Goal: Task Accomplishment & Management: Complete application form

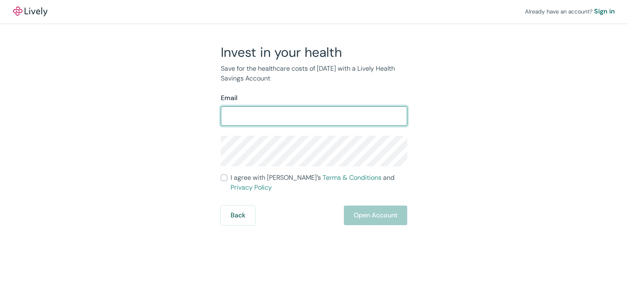
click at [222, 180] on form "Email ​ I agree with Lively’s Terms & Conditions and Privacy Policy Back Open A…" at bounding box center [314, 159] width 186 height 132
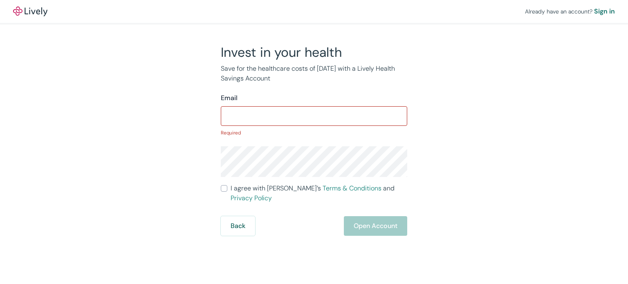
click at [265, 109] on input "Email" at bounding box center [314, 116] width 186 height 16
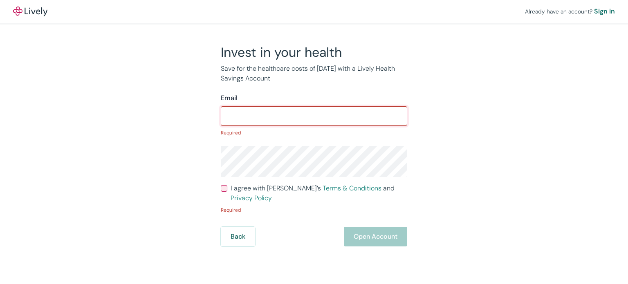
type input "[EMAIL_ADDRESS][DOMAIN_NAME]"
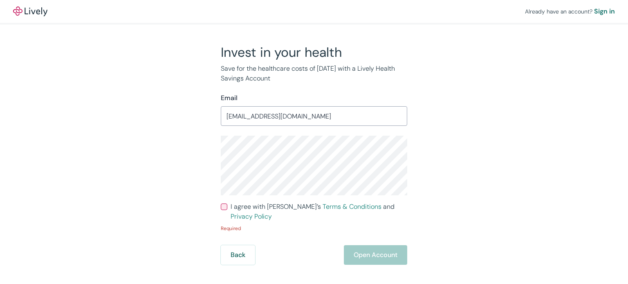
click at [221, 207] on input "I agree with Lively’s Terms & Conditions and Privacy Policy" at bounding box center [224, 207] width 7 height 7
checkbox input "true"
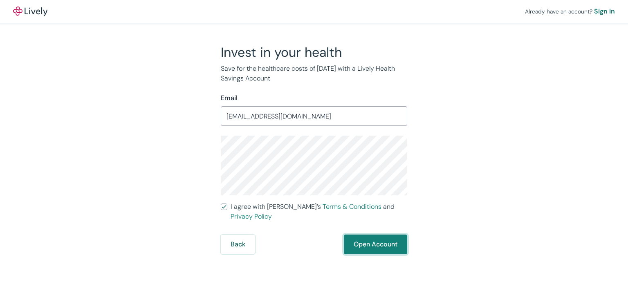
click at [375, 235] on button "Open Account" at bounding box center [375, 245] width 63 height 20
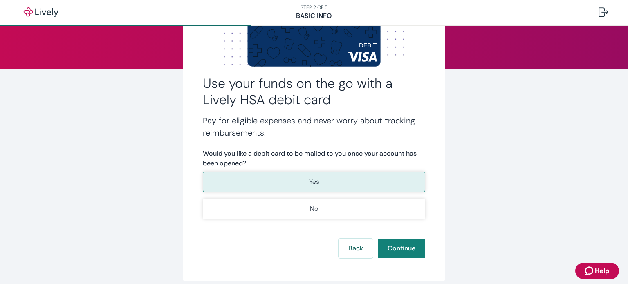
scroll to position [82, 0]
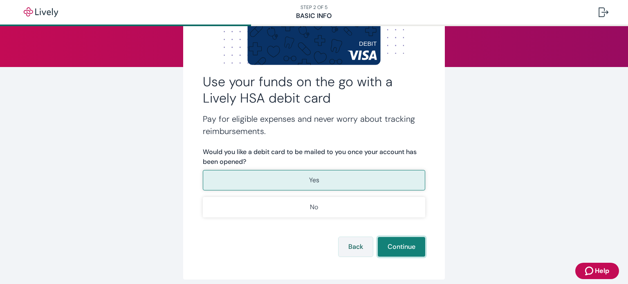
click at [399, 244] on button "Continue" at bounding box center [401, 247] width 47 height 20
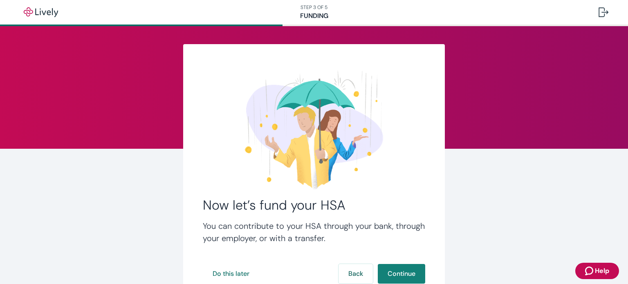
scroll to position [62, 0]
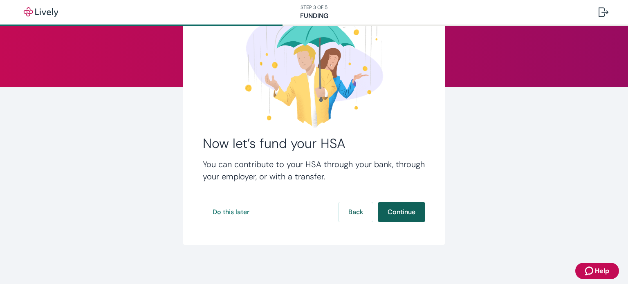
click at [404, 210] on button "Continue" at bounding box center [401, 212] width 47 height 20
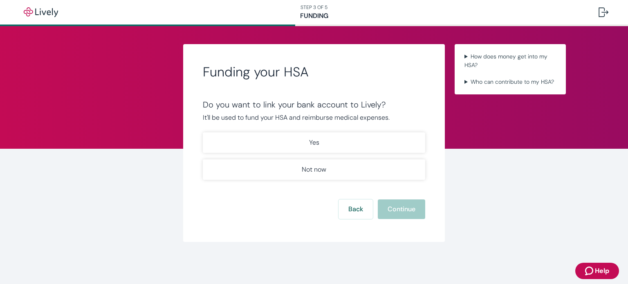
drag, startPoint x: 404, startPoint y: 210, endPoint x: 260, endPoint y: 205, distance: 144.4
click at [260, 205] on div "Back Continue" at bounding box center [314, 210] width 222 height 20
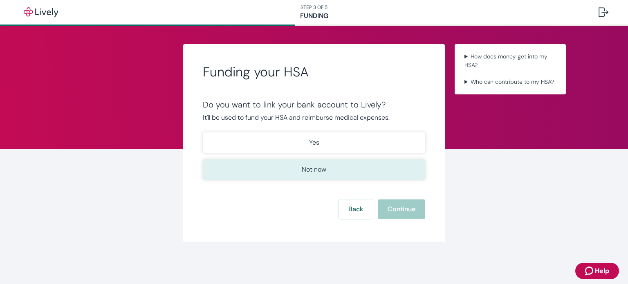
click at [303, 175] on button "Not now" at bounding box center [314, 169] width 222 height 20
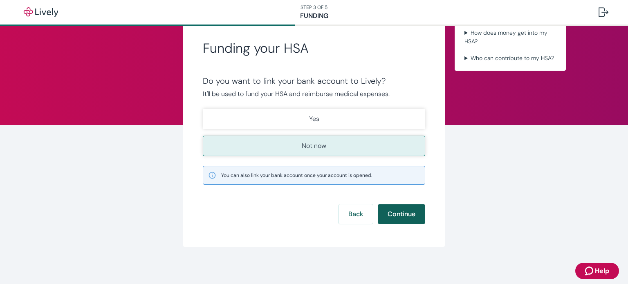
scroll to position [25, 0]
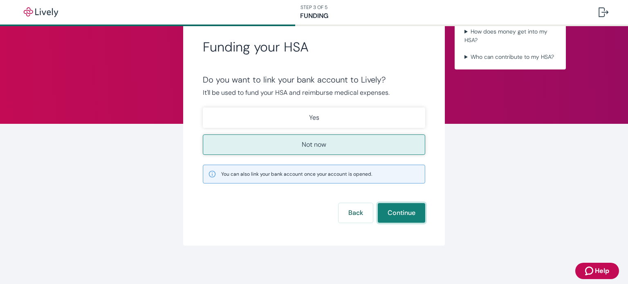
click at [392, 214] on button "Continue" at bounding box center [401, 213] width 47 height 20
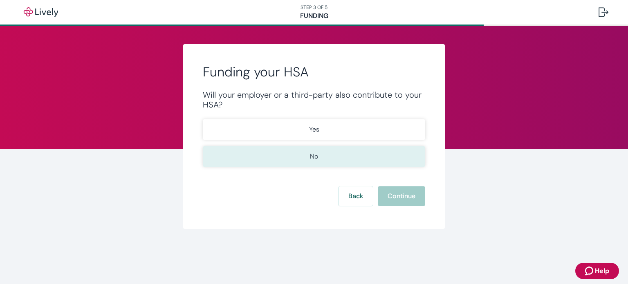
click at [304, 162] on button "No" at bounding box center [314, 156] width 222 height 20
click at [397, 201] on button "Continue" at bounding box center [401, 196] width 47 height 20
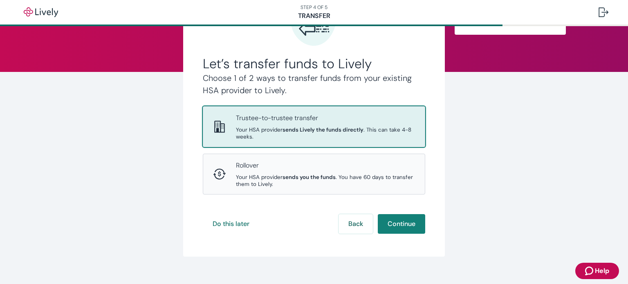
scroll to position [82, 0]
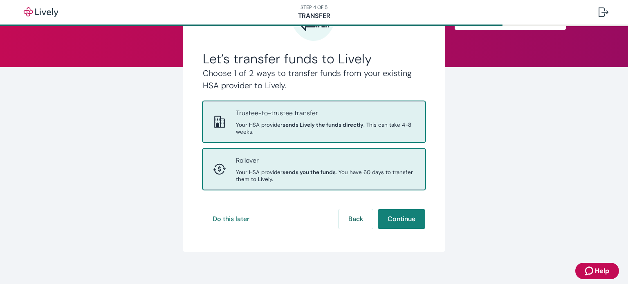
click at [230, 182] on div "Rollover Your HSA provider sends you the funds . You have 60 days to transfer t…" at bounding box center [314, 169] width 202 height 27
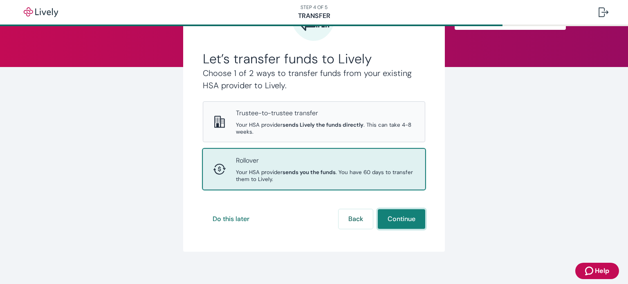
click at [399, 222] on button "Continue" at bounding box center [401, 219] width 47 height 20
click at [399, 222] on div "Do this later Back Continue" at bounding box center [314, 219] width 222 height 20
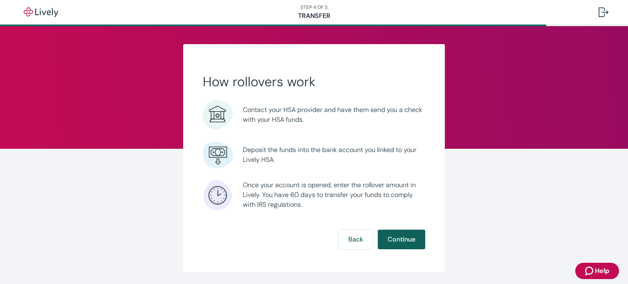
click at [391, 233] on button "Continue" at bounding box center [401, 240] width 47 height 20
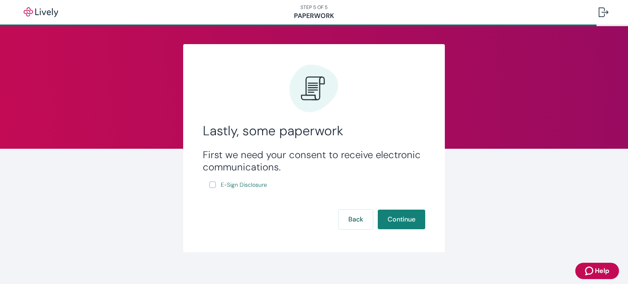
click at [209, 187] on input "E-Sign Disclosure" at bounding box center [212, 185] width 7 height 7
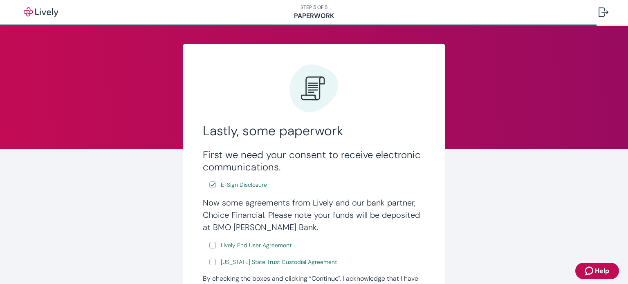
click at [209, 187] on input "E-Sign Disclosure" at bounding box center [212, 185] width 7 height 7
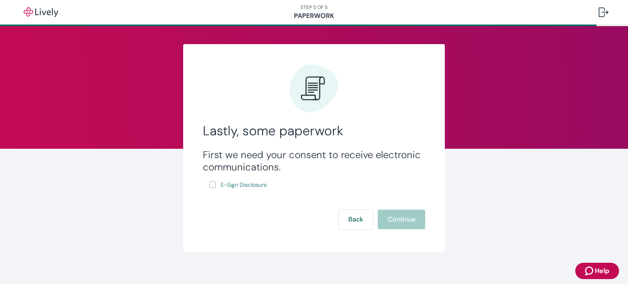
click at [209, 188] on input "E-Sign Disclosure" at bounding box center [212, 185] width 7 height 7
checkbox input "true"
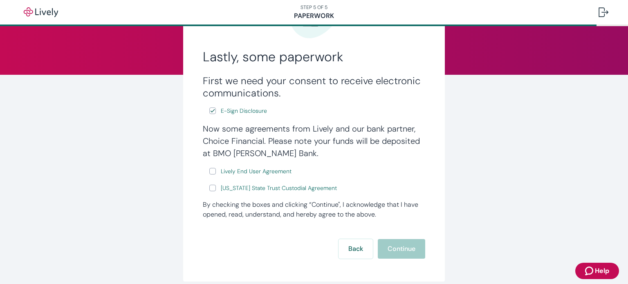
scroll to position [82, 0]
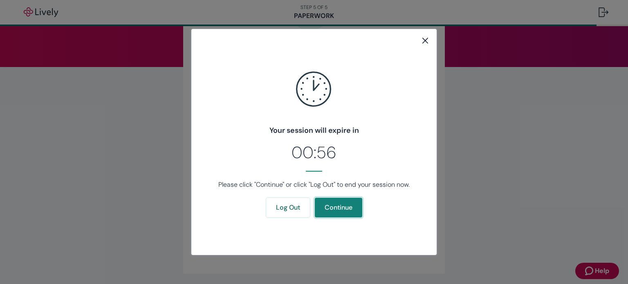
click at [330, 211] on button "Continue" at bounding box center [338, 208] width 47 height 20
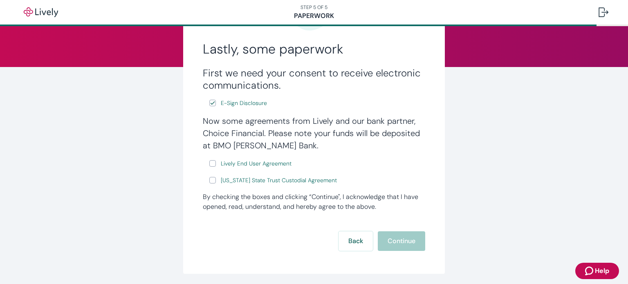
click at [204, 165] on div "Now some agreements from Lively and our bank partner, Choice Financial. Please …" at bounding box center [314, 150] width 222 height 71
click at [209, 166] on input "Lively End User Agreement" at bounding box center [212, 163] width 7 height 7
checkbox input "true"
click at [240, 166] on span "Lively End User Agreement" at bounding box center [256, 163] width 71 height 9
click at [209, 181] on input "[US_STATE] State Trust Custodial Agreement" at bounding box center [212, 180] width 7 height 7
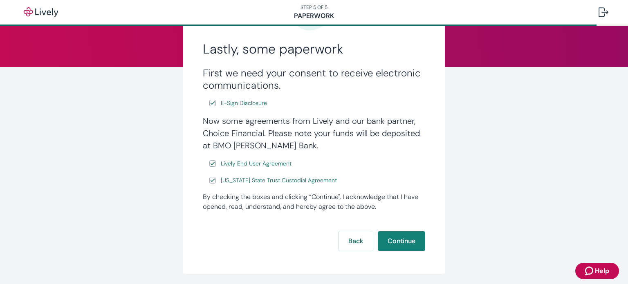
click at [209, 181] on input "[US_STATE] State Trust Custodial Agreement" at bounding box center [212, 180] width 7 height 7
click at [209, 184] on input "[US_STATE] State Trust Custodial Agreement" at bounding box center [212, 180] width 7 height 7
checkbox input "true"
click at [399, 242] on button "Continue" at bounding box center [401, 241] width 47 height 20
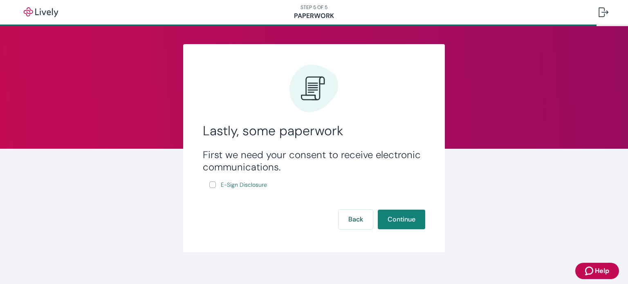
click at [209, 185] on input "E-Sign Disclosure" at bounding box center [212, 185] width 7 height 7
checkbox input "true"
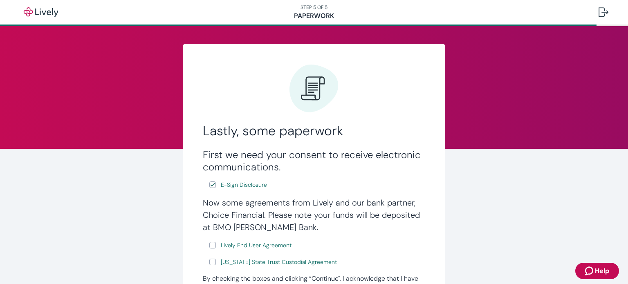
click at [209, 245] on input "Lively End User Agreement" at bounding box center [212, 245] width 7 height 7
checkbox input "true"
click at [212, 263] on input "[US_STATE] State Trust Custodial Agreement" at bounding box center [212, 262] width 7 height 7
checkbox input "true"
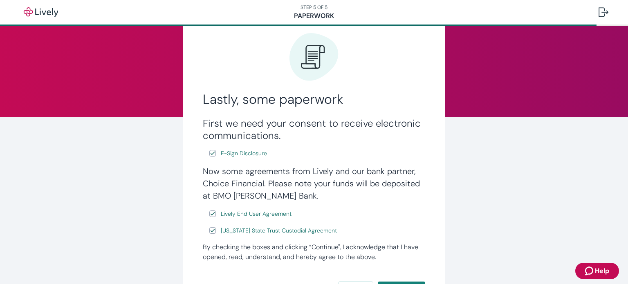
scroll to position [112, 0]
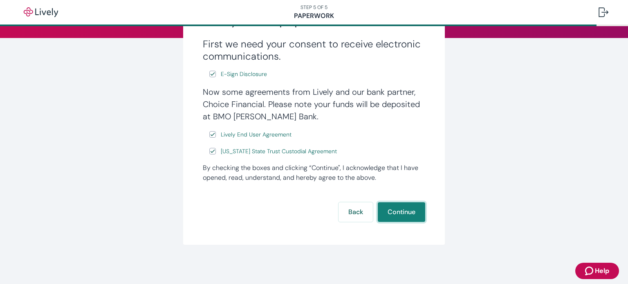
click at [407, 216] on button "Continue" at bounding box center [401, 212] width 47 height 20
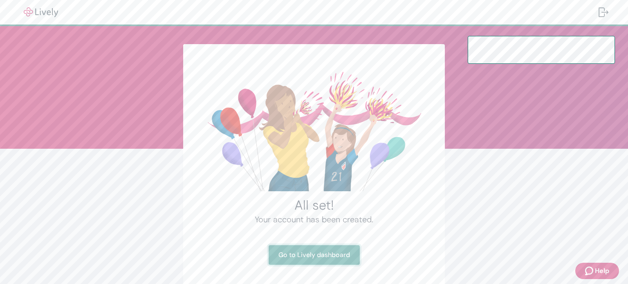
click at [323, 256] on link "Go to Lively dashboard" at bounding box center [314, 255] width 91 height 20
